Goal: Task Accomplishment & Management: Manage account settings

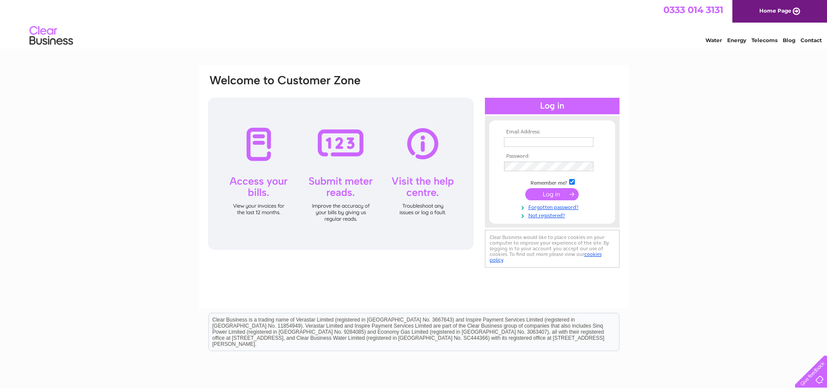
type input "[PERSON_NAME][EMAIL_ADDRESS][DOMAIN_NAME]"
click at [560, 198] on input "submit" at bounding box center [551, 194] width 53 height 12
click at [553, 193] on input "submit" at bounding box center [551, 194] width 53 height 12
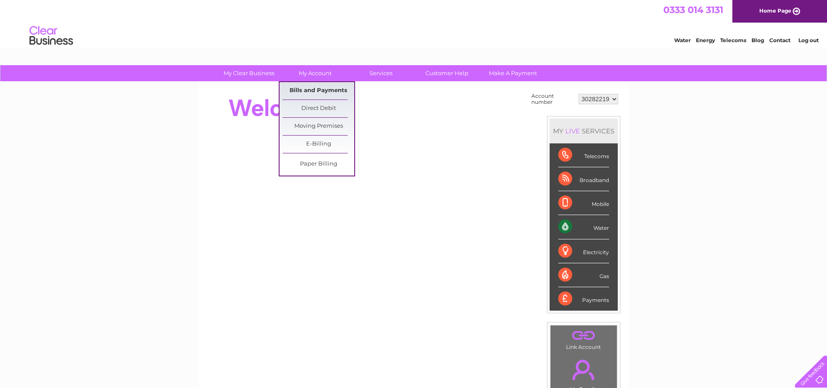
click at [320, 91] on link "Bills and Payments" at bounding box center [319, 90] width 72 height 17
click at [330, 109] on link "Direct Debit" at bounding box center [319, 108] width 72 height 17
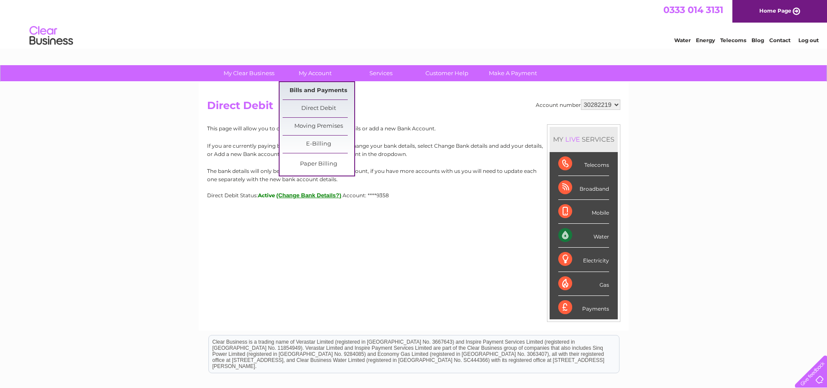
click at [312, 89] on link "Bills and Payments" at bounding box center [319, 90] width 72 height 17
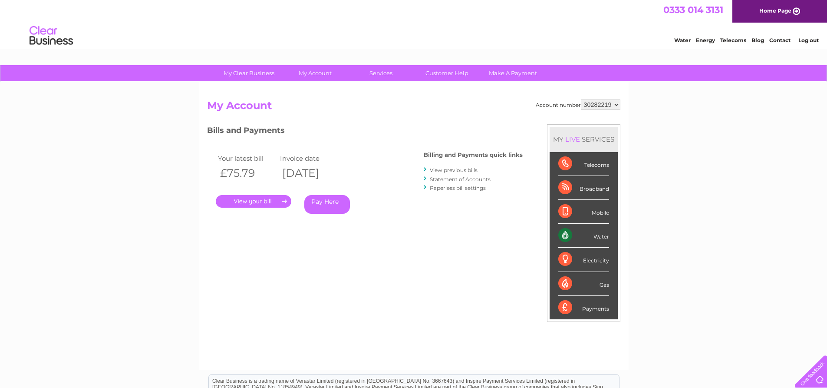
click at [254, 203] on link "." at bounding box center [254, 201] width 76 height 13
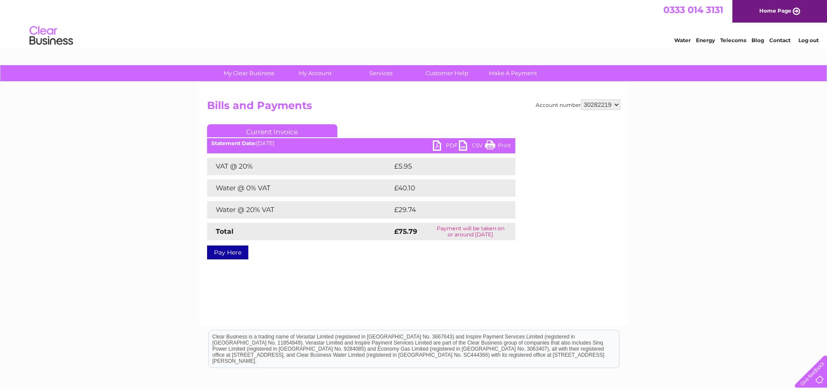
click at [438, 145] on link "PDF" at bounding box center [446, 146] width 26 height 13
click at [612, 107] on select "30282219" at bounding box center [601, 104] width 40 height 10
click at [812, 41] on link "Log out" at bounding box center [808, 40] width 20 height 7
